Goal: Navigation & Orientation: Find specific page/section

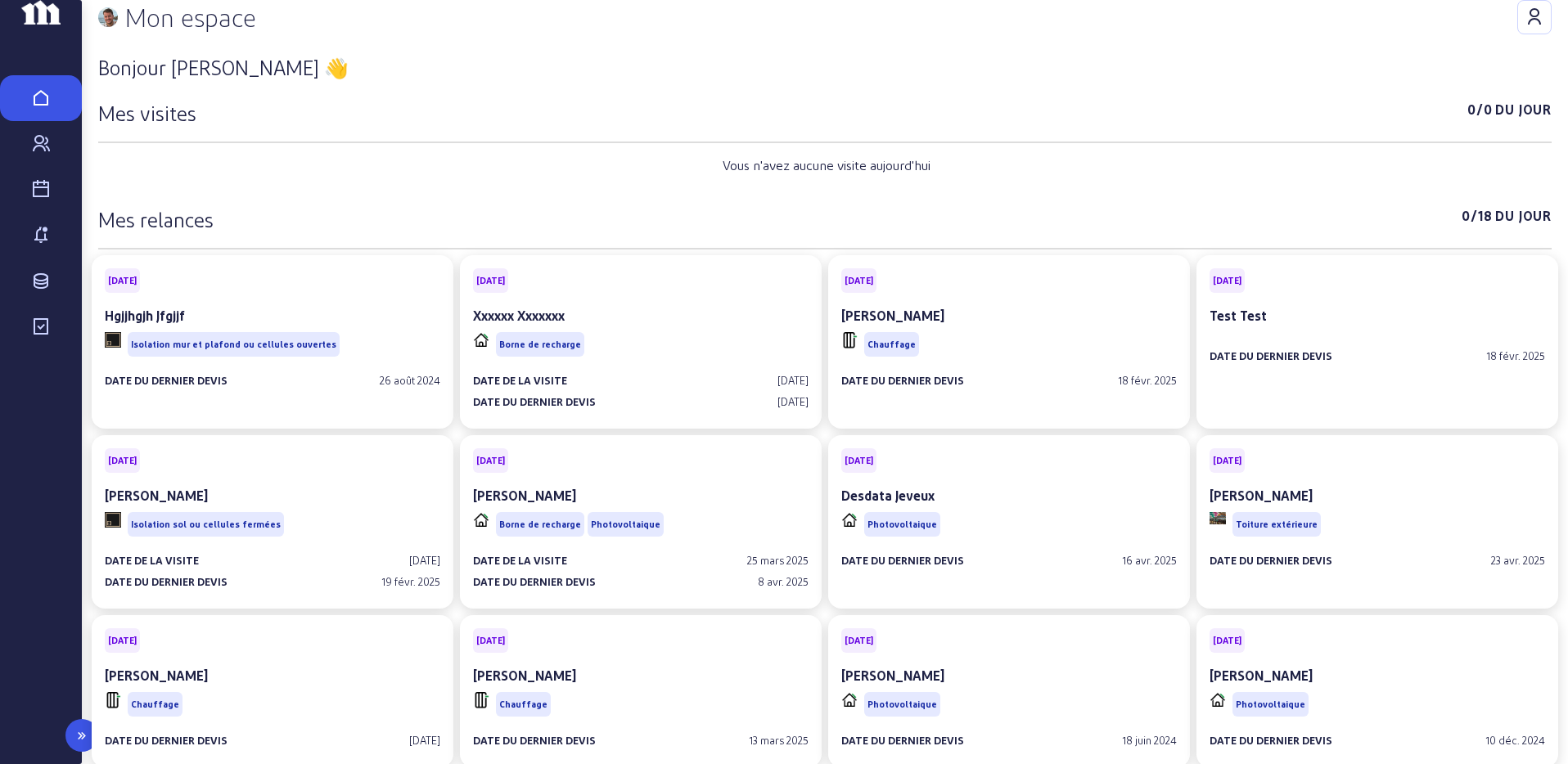
click at [31, 337] on icon at bounding box center [41, 327] width 20 height 20
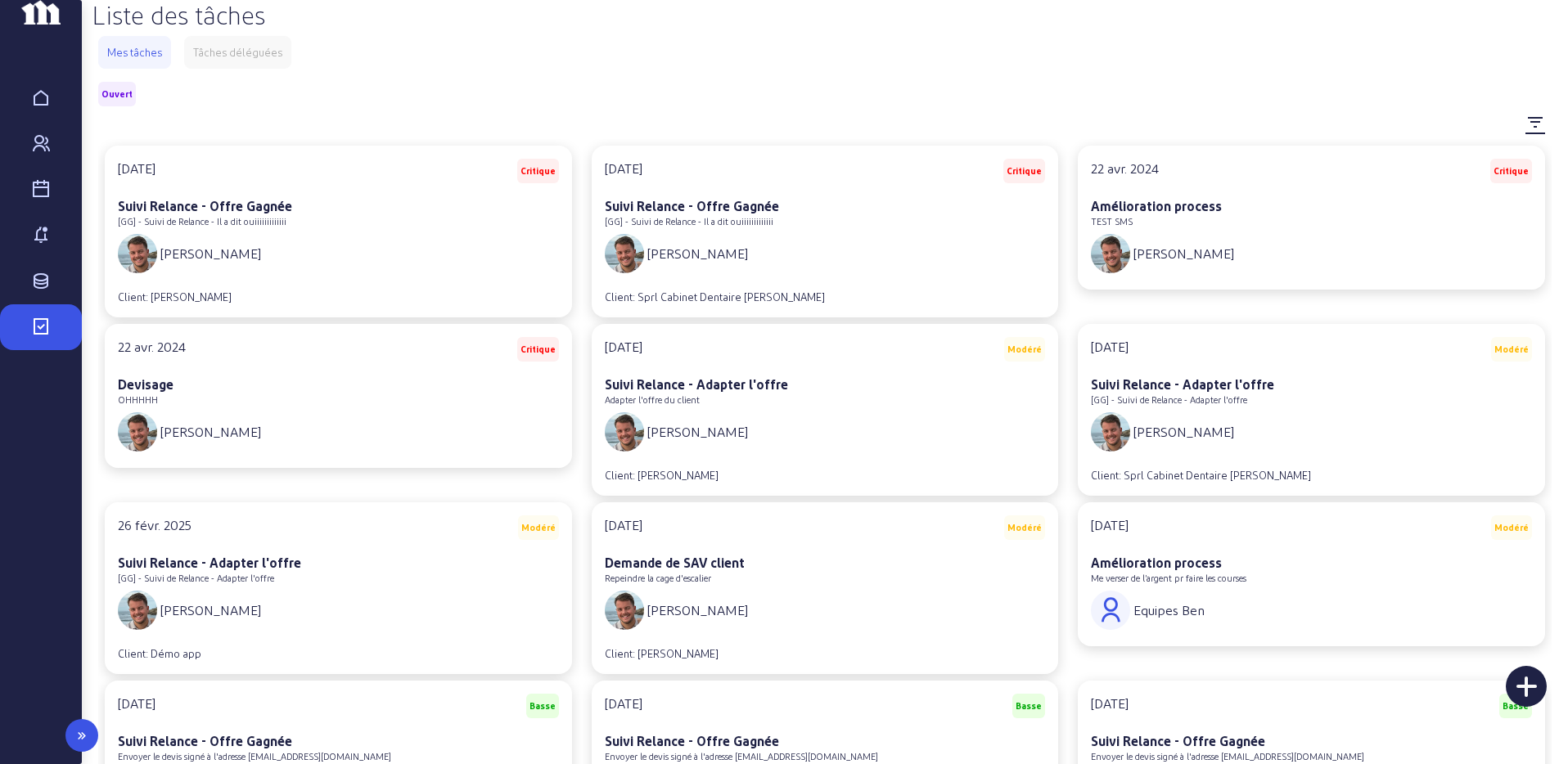
click at [38, 291] on icon at bounding box center [41, 281] width 20 height 20
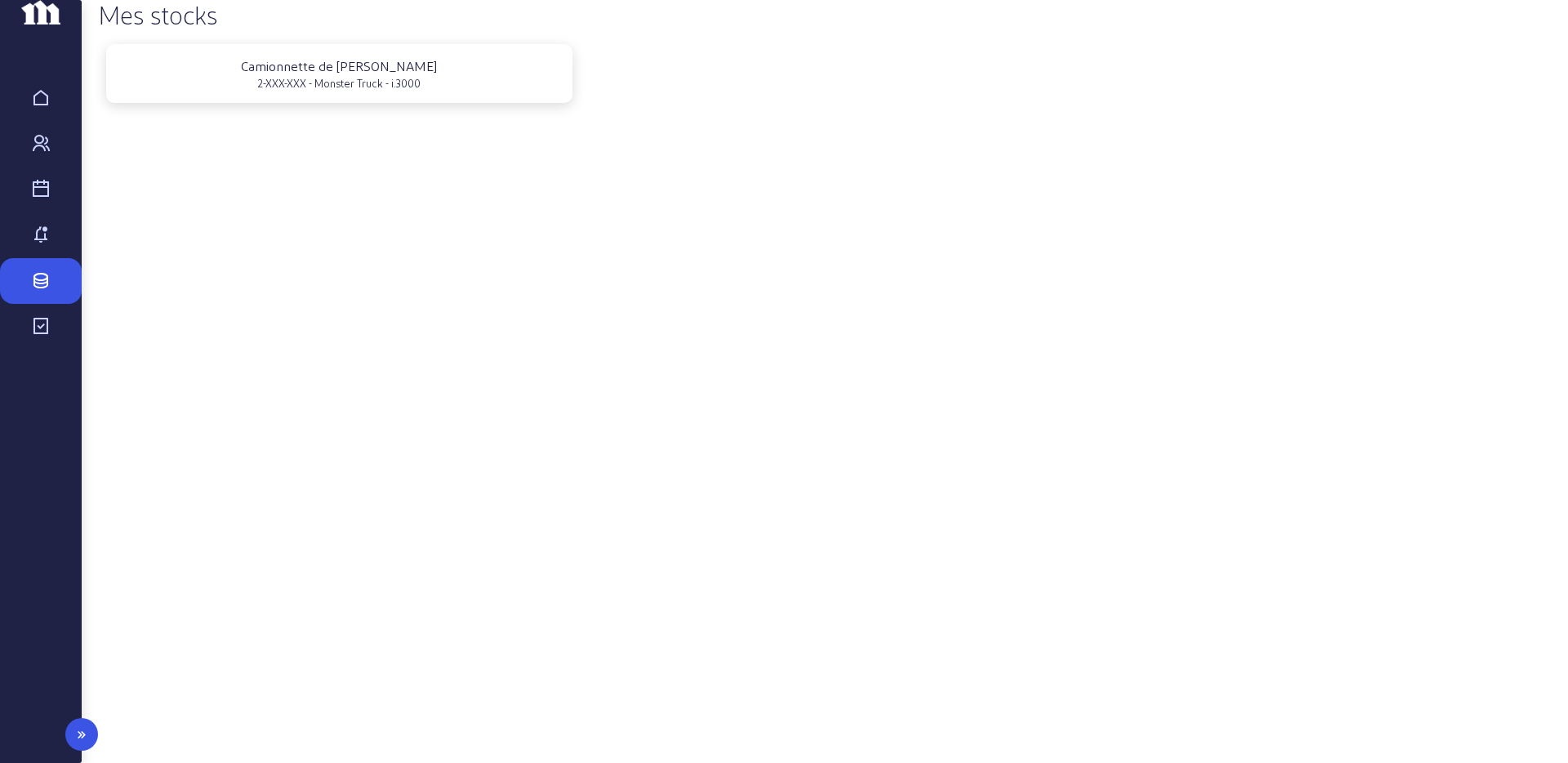
click at [41, 245] on icon at bounding box center [41, 236] width 20 height 20
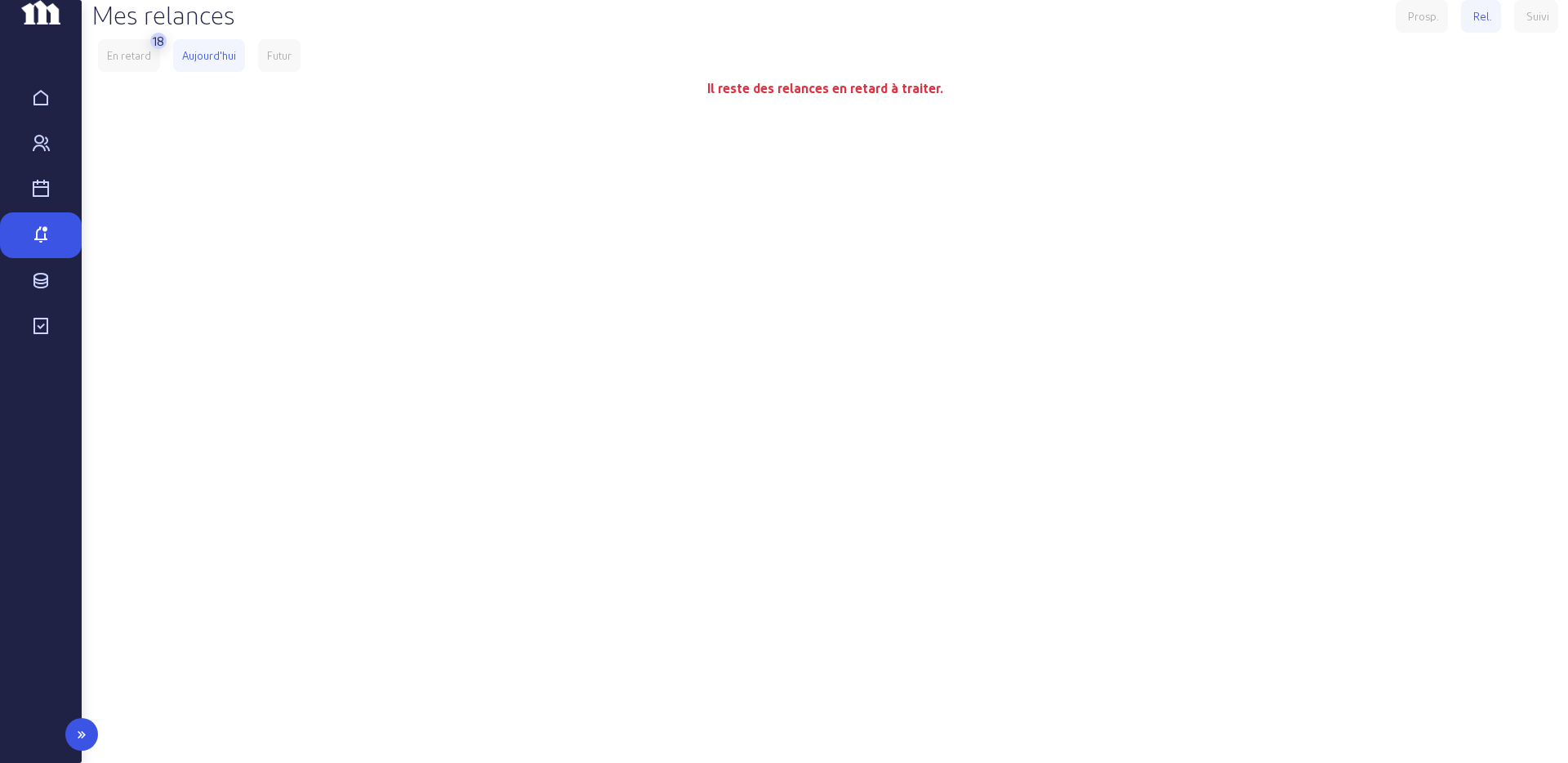
click at [44, 199] on icon at bounding box center [41, 189] width 20 height 20
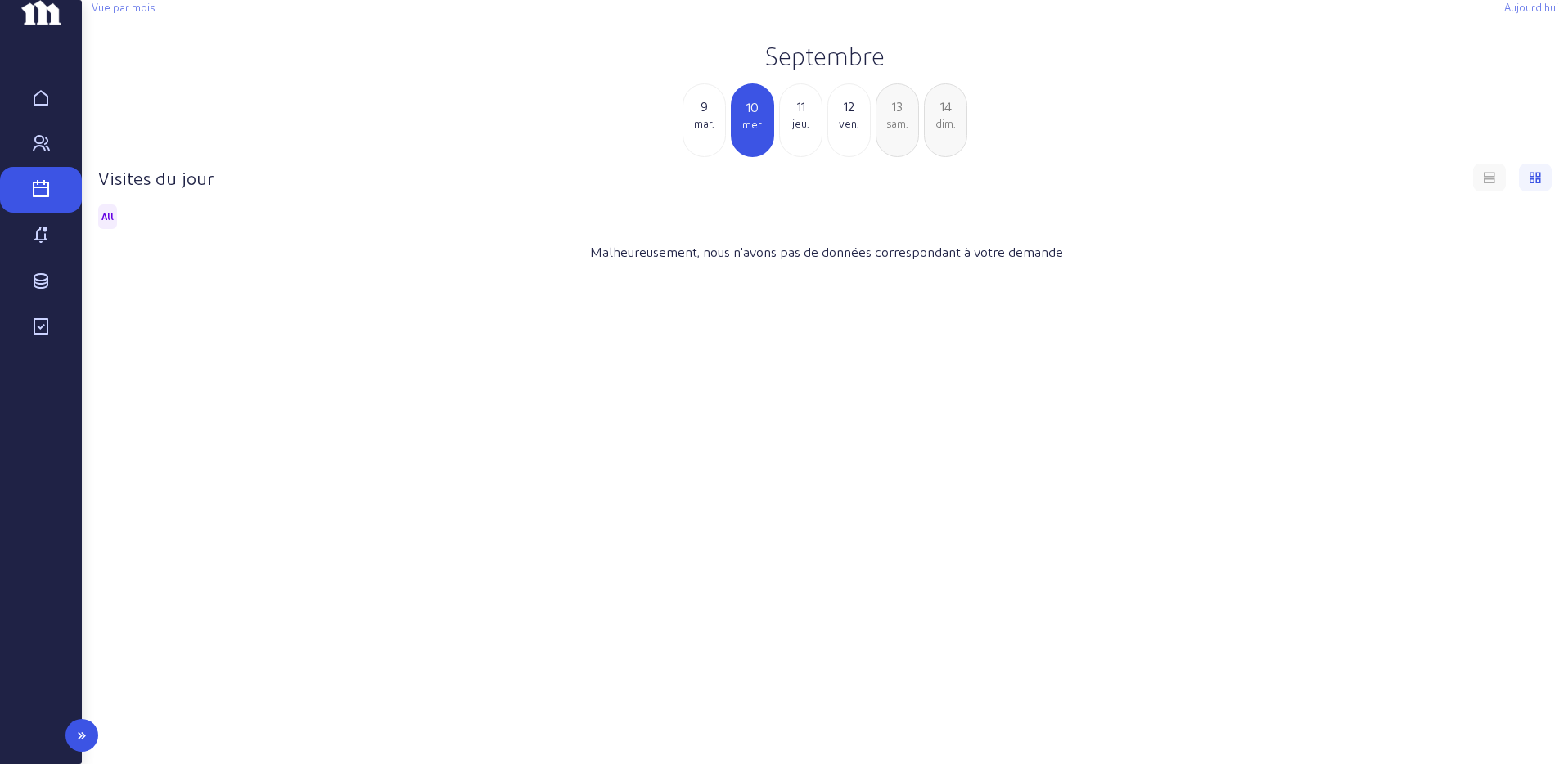
click at [38, 246] on icon at bounding box center [41, 236] width 20 height 20
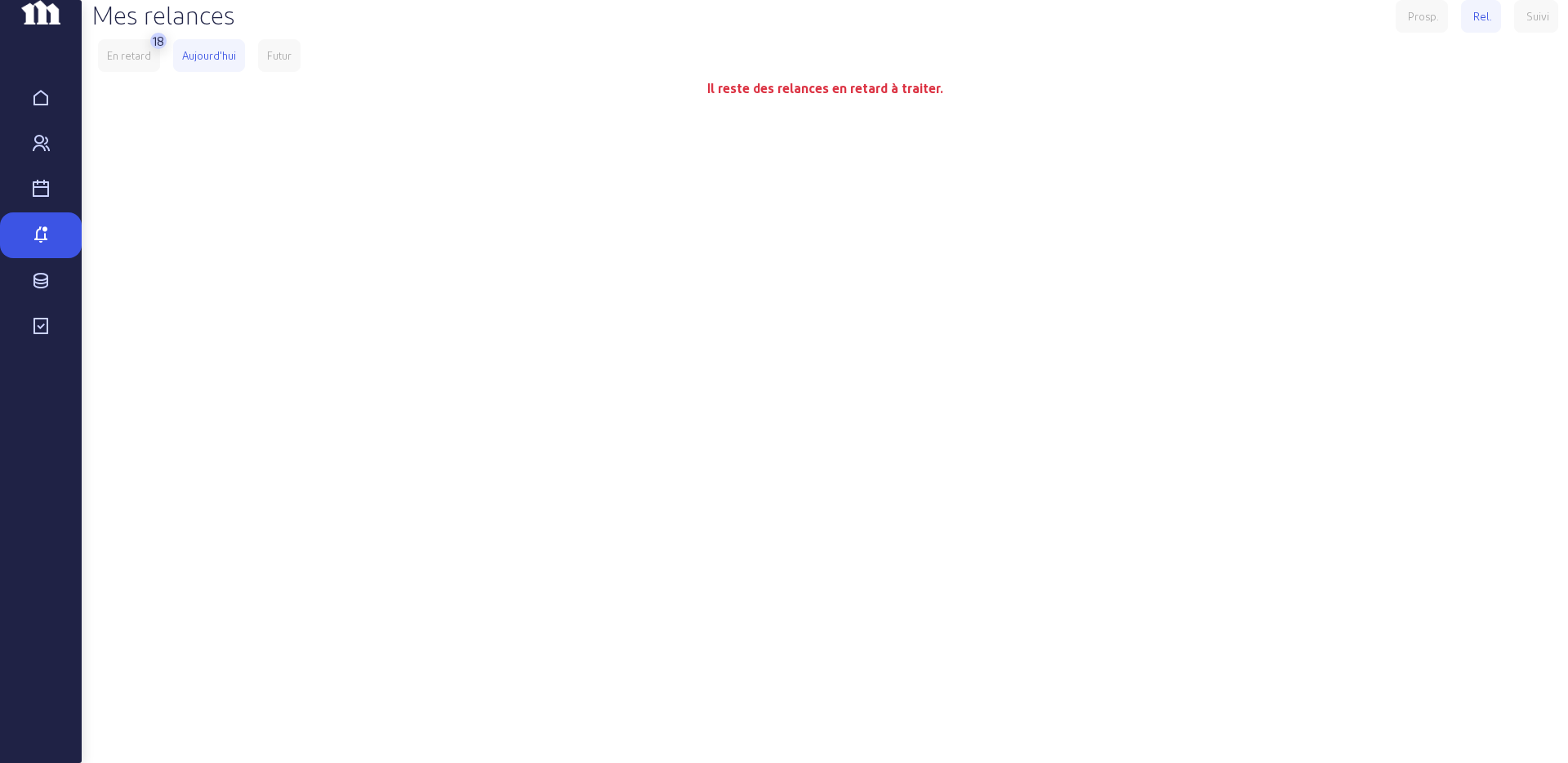
click at [131, 63] on div "En retard" at bounding box center [128, 55] width 44 height 14
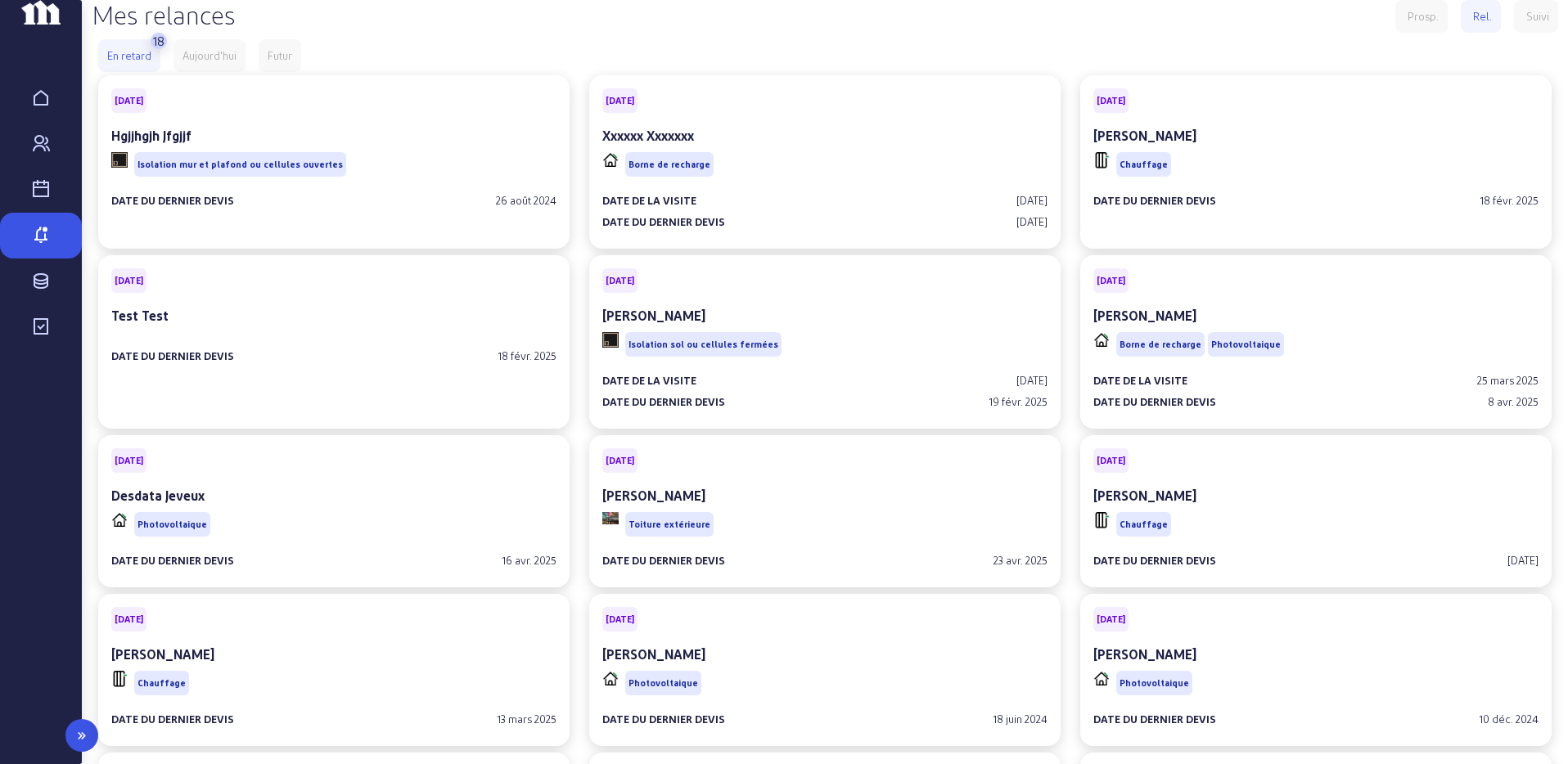
click at [38, 209] on link "Visites" at bounding box center [41, 189] width 82 height 46
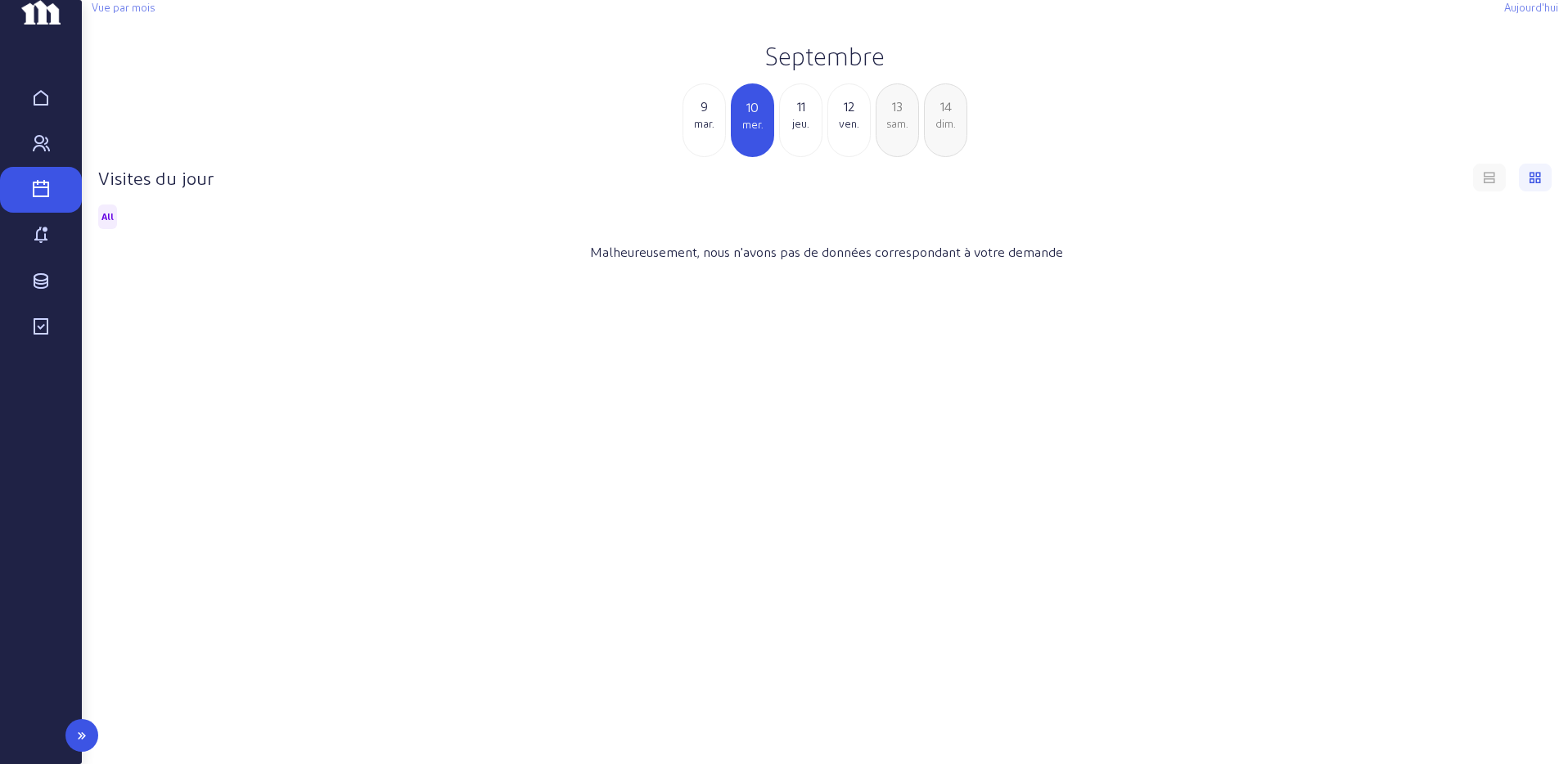
click at [49, 154] on icon at bounding box center [41, 144] width 20 height 20
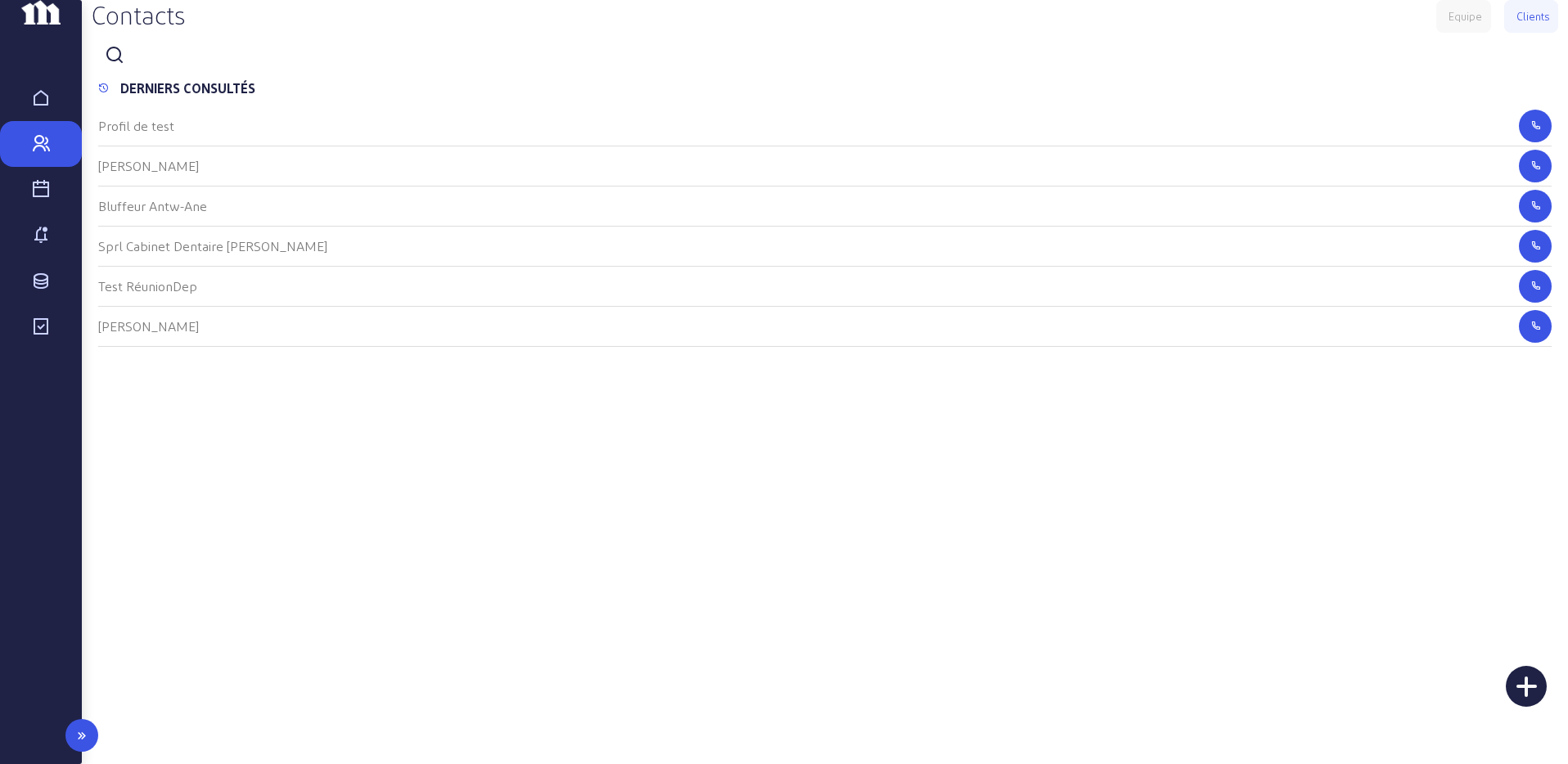
click at [51, 199] on div "Visites" at bounding box center [40, 189] width 65 height 20
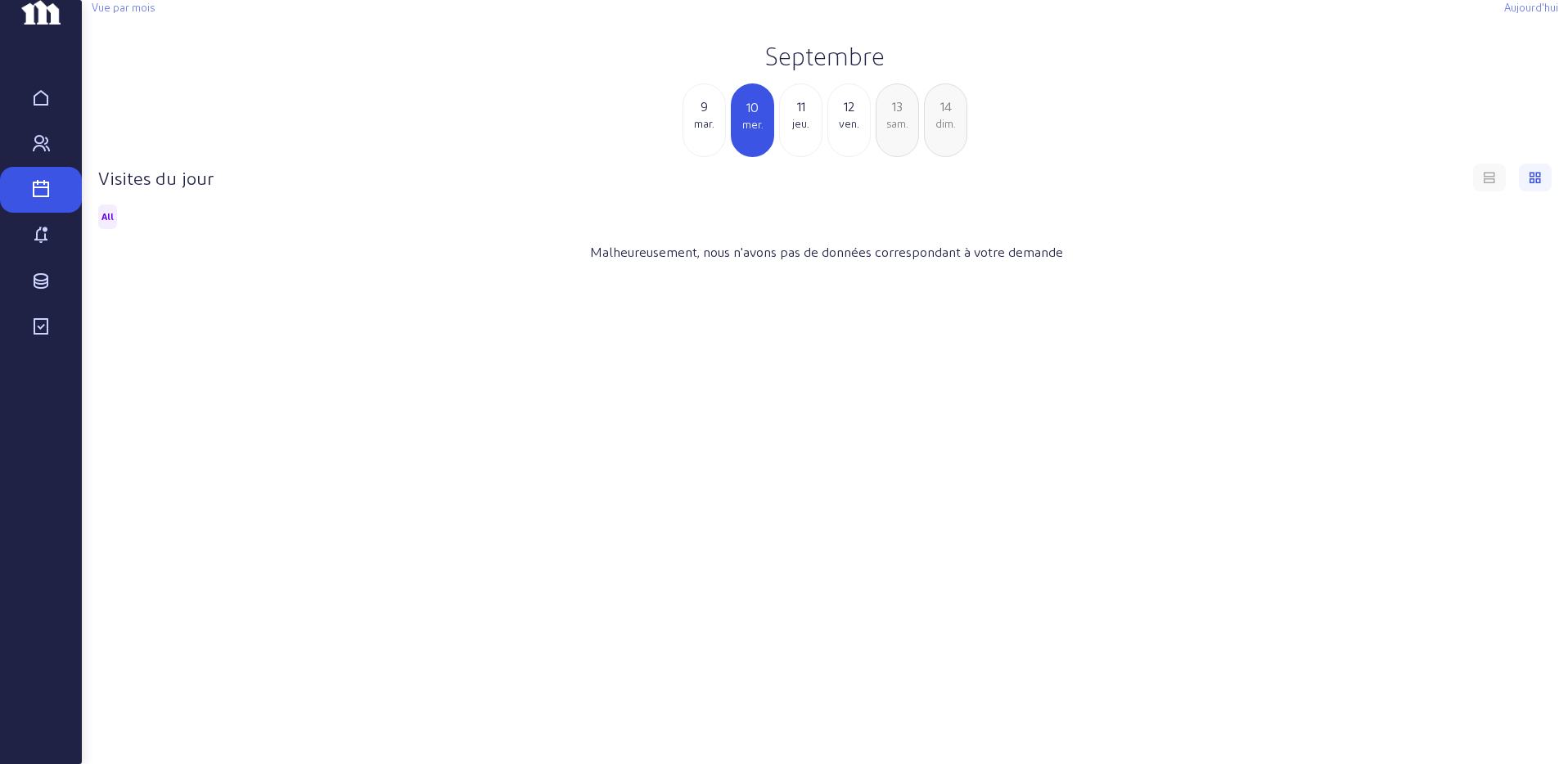
click at [873, 71] on h2 "Septembre" at bounding box center [825, 55] width 1466 height 29
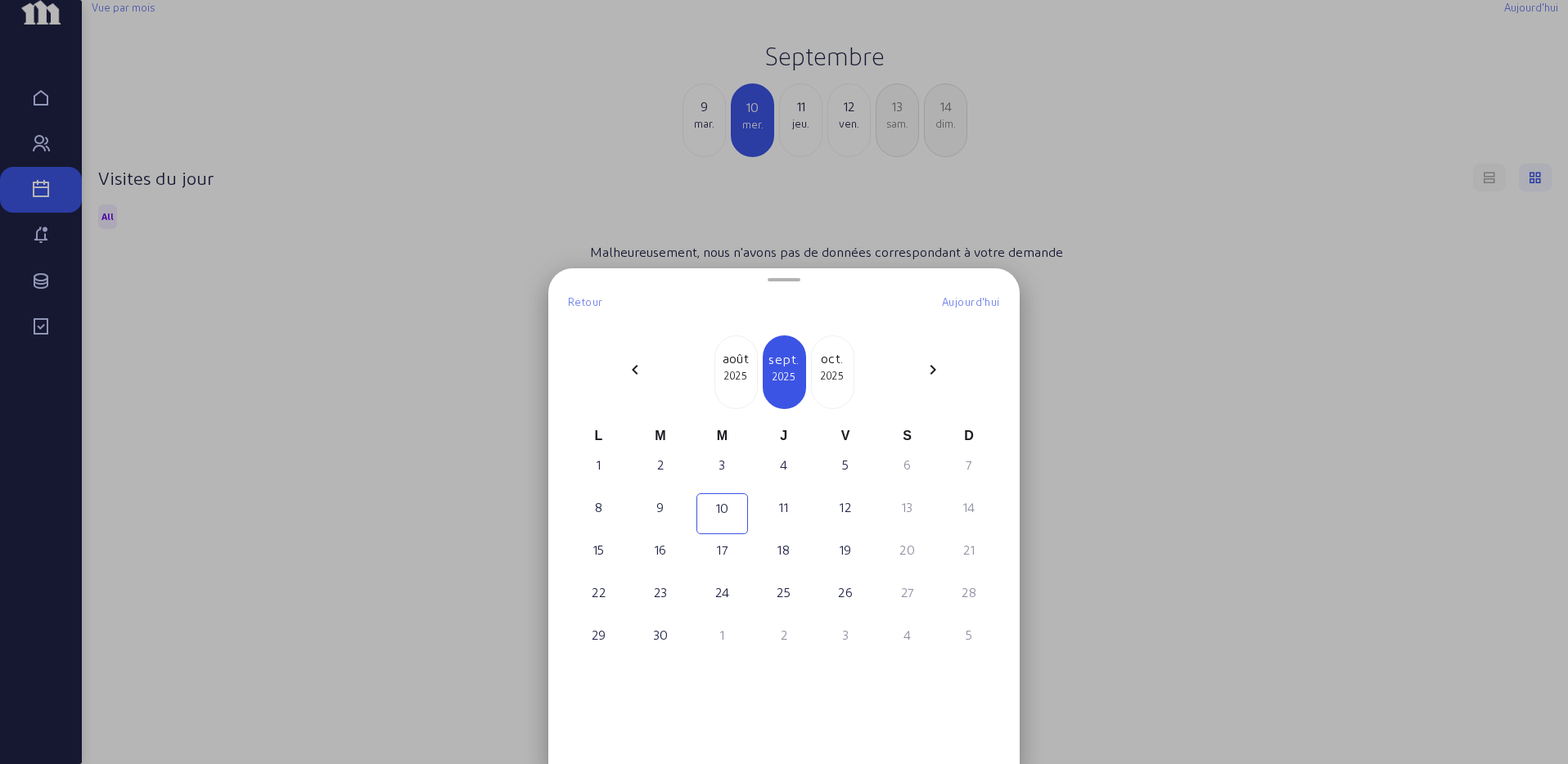
click at [633, 376] on mat-icon "chevron_left" at bounding box center [635, 370] width 20 height 20
click at [937, 367] on mat-icon "chevron_right" at bounding box center [933, 370] width 20 height 20
click at [786, 516] on div "10" at bounding box center [784, 508] width 48 height 20
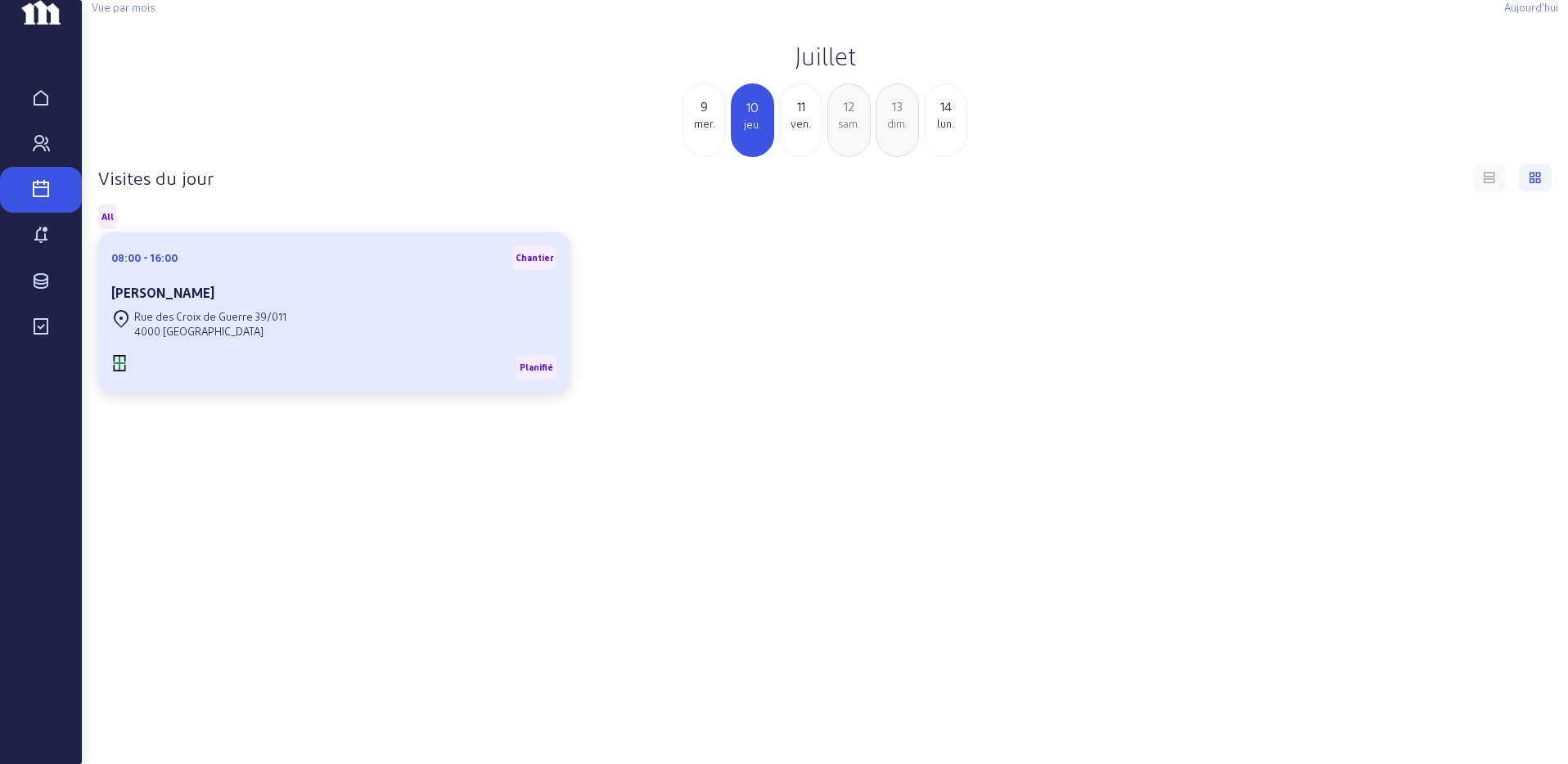
click at [305, 342] on div "Rue des Croix de Guerre 39/011 4000 LIÈGE" at bounding box center [334, 323] width 445 height 36
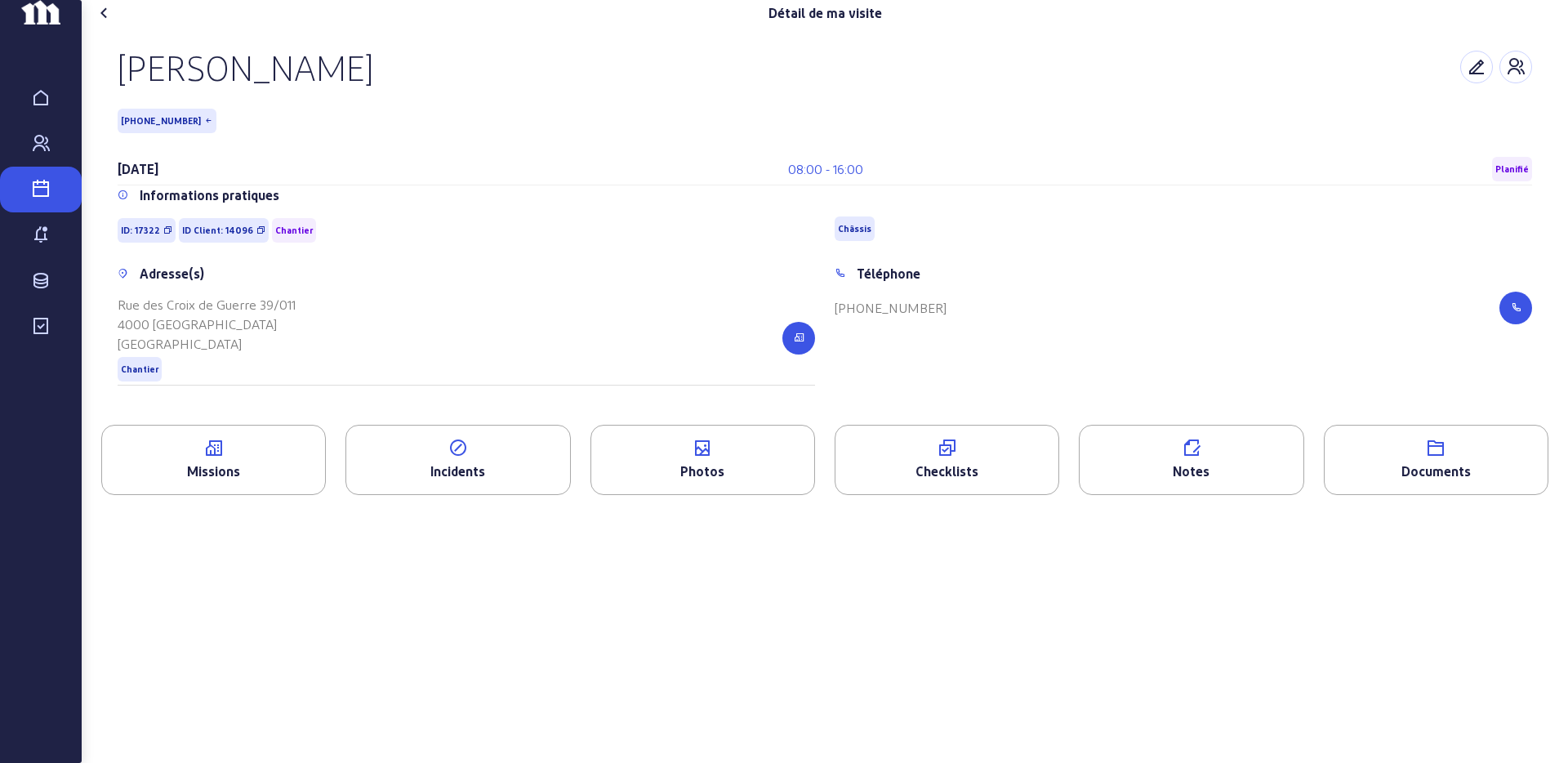
drag, startPoint x: 1552, startPoint y: 258, endPoint x: 1412, endPoint y: 262, distance: 140.1
click at [1410, 262] on div "[PERSON_NAME] [PHONE_NUMBER] [DATE] 08:00 - 16:00 Planifié Informations pratiqu…" at bounding box center [825, 225] width 1467 height 399
click at [17, 167] on link "Contacts" at bounding box center [41, 144] width 82 height 46
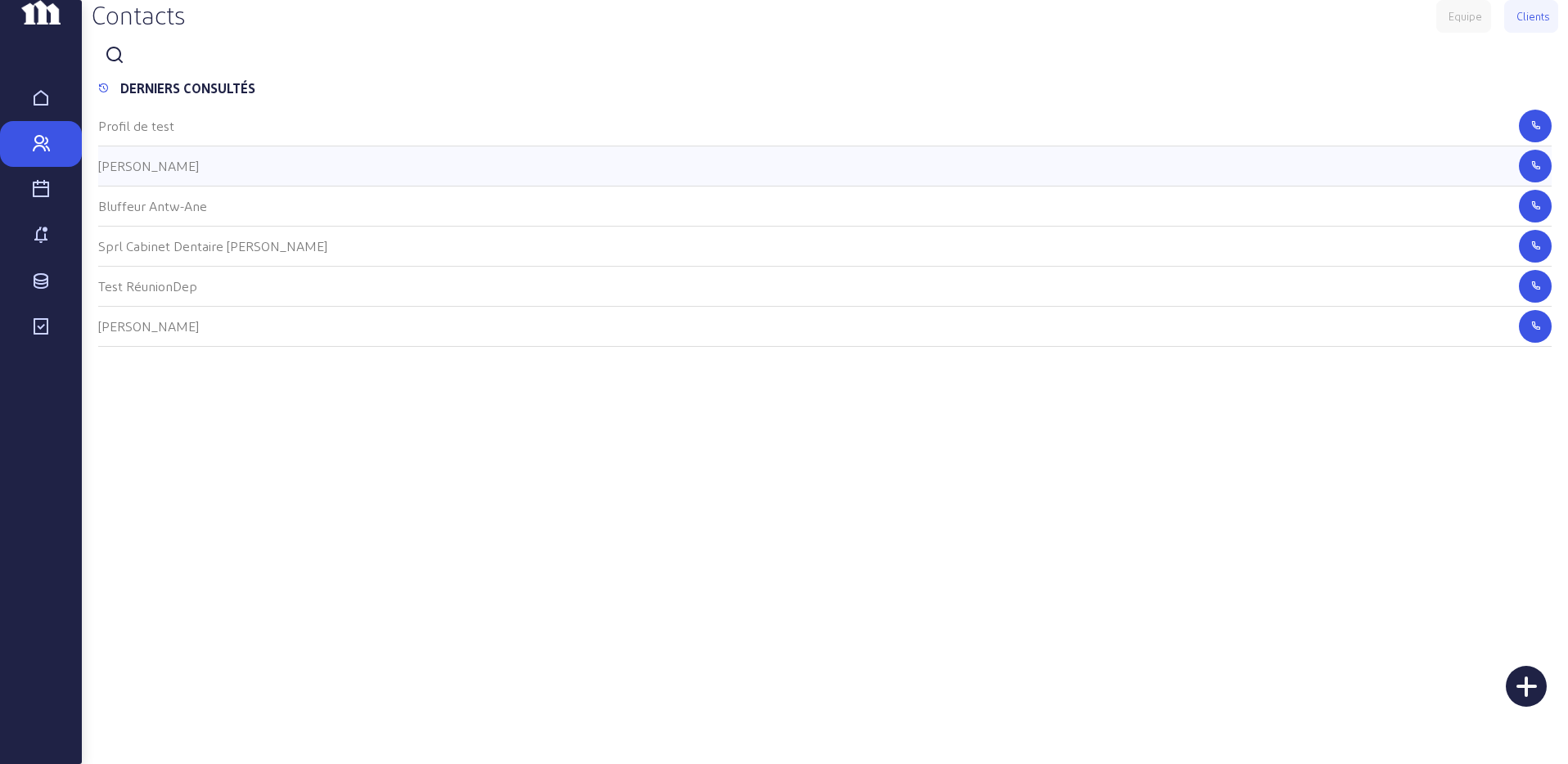
click at [154, 187] on div "[PERSON_NAME]" at bounding box center [825, 166] width 1453 height 40
click at [155, 173] on cam-list-title "[PERSON_NAME]" at bounding box center [148, 165] width 101 height 15
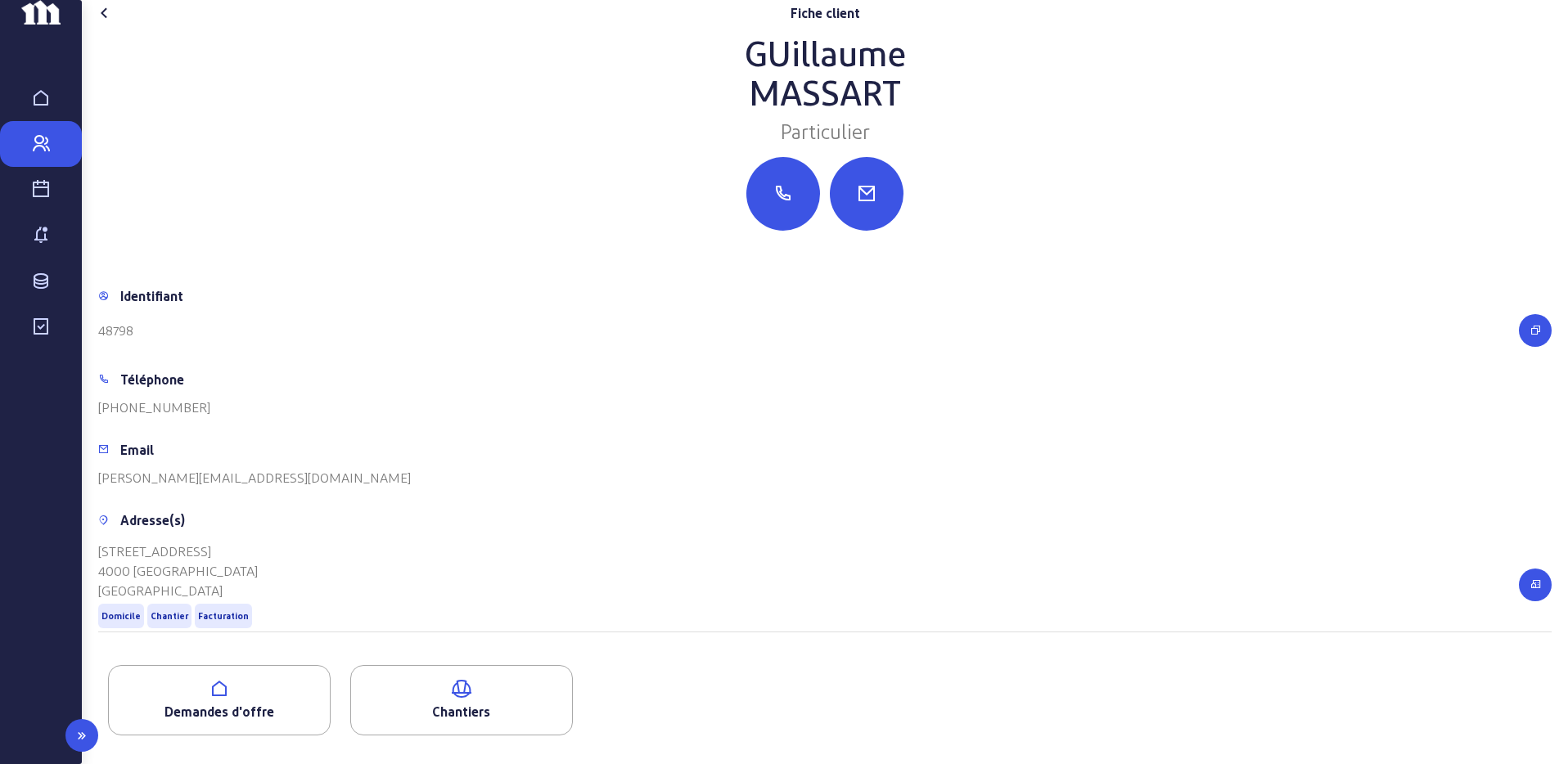
click at [38, 199] on icon at bounding box center [41, 189] width 20 height 20
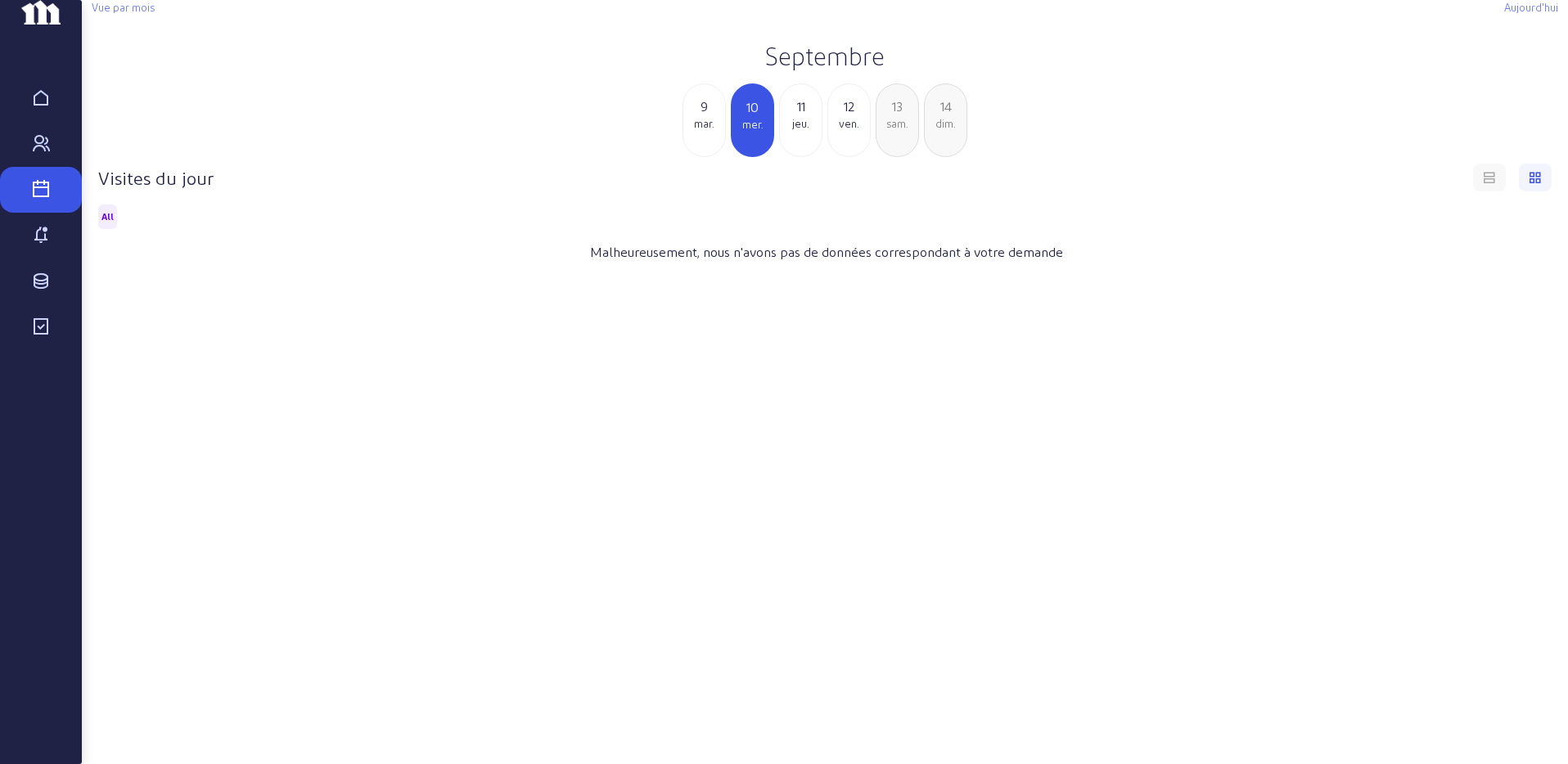
click at [848, 71] on h2 "Septembre" at bounding box center [825, 55] width 1466 height 29
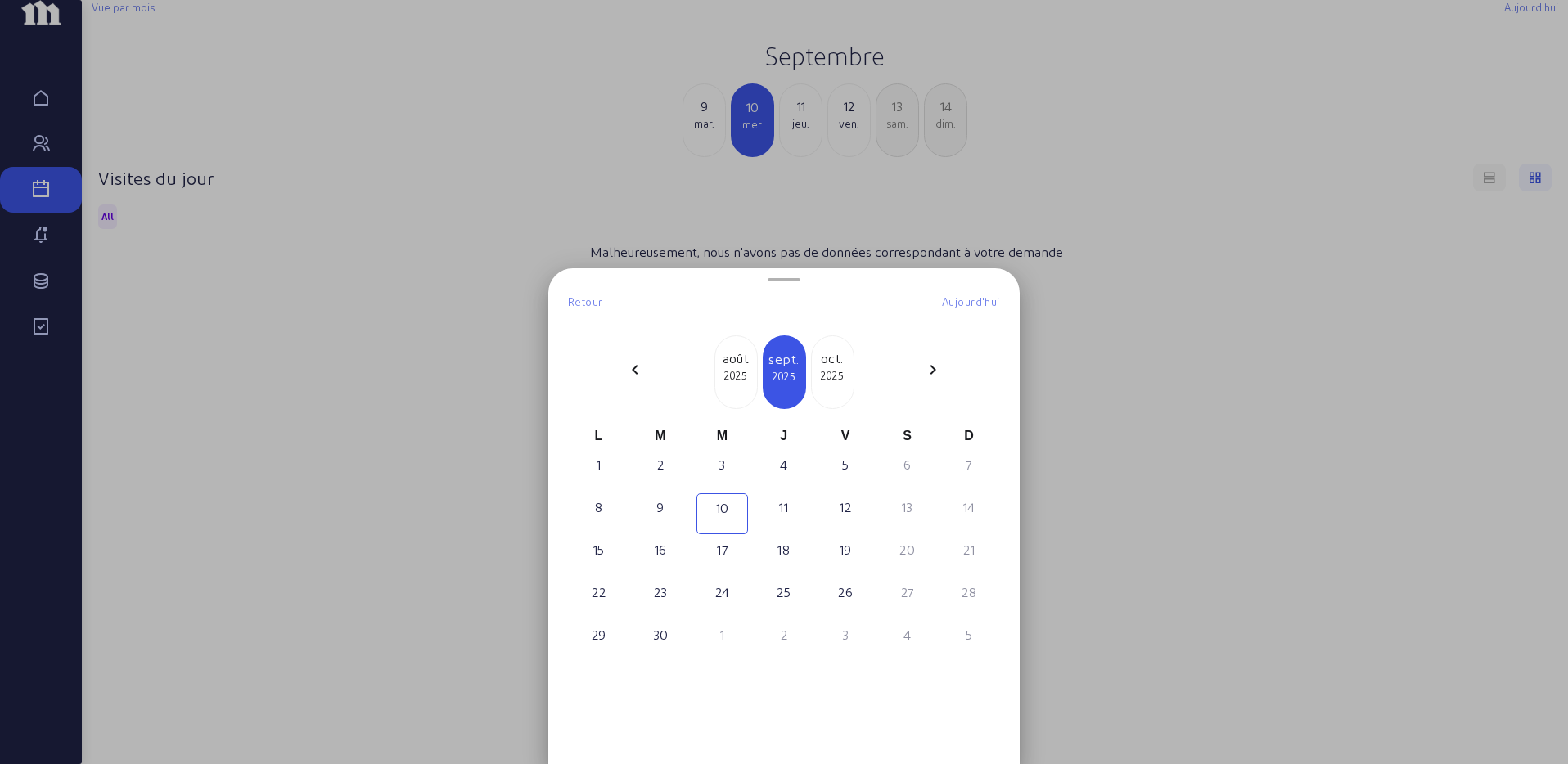
click at [645, 365] on mat-icon "chevron_left" at bounding box center [635, 370] width 20 height 20
click at [918, 375] on div "chevron_right" at bounding box center [933, 373] width 39 height 25
click at [788, 516] on div "10" at bounding box center [784, 508] width 48 height 20
